Goal: Task Accomplishment & Management: Use online tool/utility

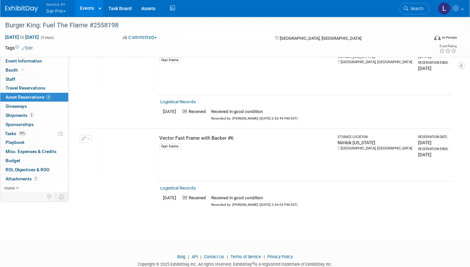
click at [58, 13] on button "Nimlok KY Dar Pro" at bounding box center [60, 8] width 28 height 17
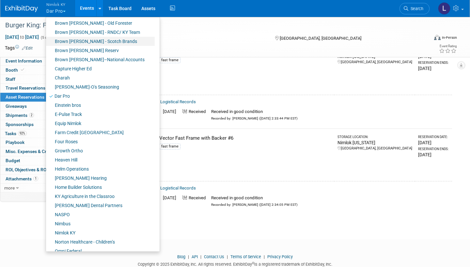
scroll to position [104, 0]
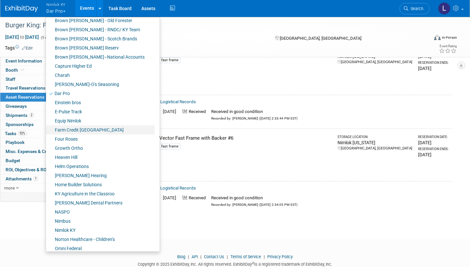
click at [86, 77] on link "Farm Credit [GEOGRAPHIC_DATA]" at bounding box center [100, 130] width 109 height 9
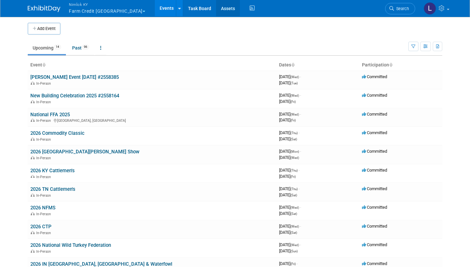
click at [216, 10] on link "Assets" at bounding box center [228, 8] width 24 height 16
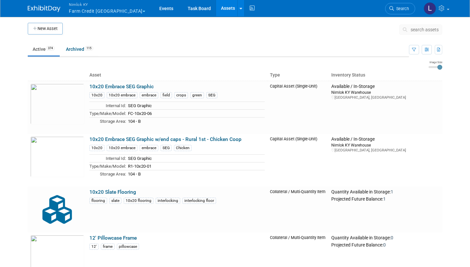
click at [411, 31] on span "search assets" at bounding box center [424, 29] width 28 height 5
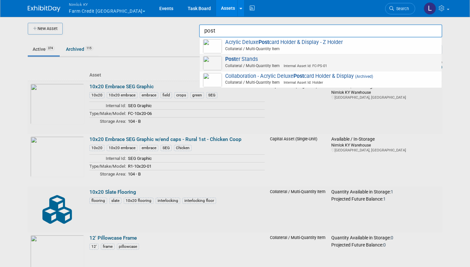
click at [307, 61] on span "Post er Stands Collateral / Multi-Quantity Item Internal Asset Id: FC-PS-01" at bounding box center [320, 62] width 235 height 13
type input "Poster Stands"
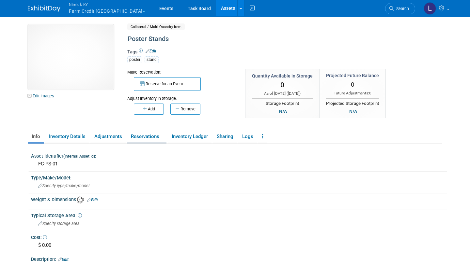
click at [132, 142] on li "Reservations" at bounding box center [146, 137] width 39 height 13
click at [143, 139] on link "Reservations" at bounding box center [146, 136] width 39 height 11
